Goal: Task Accomplishment & Management: Manage account settings

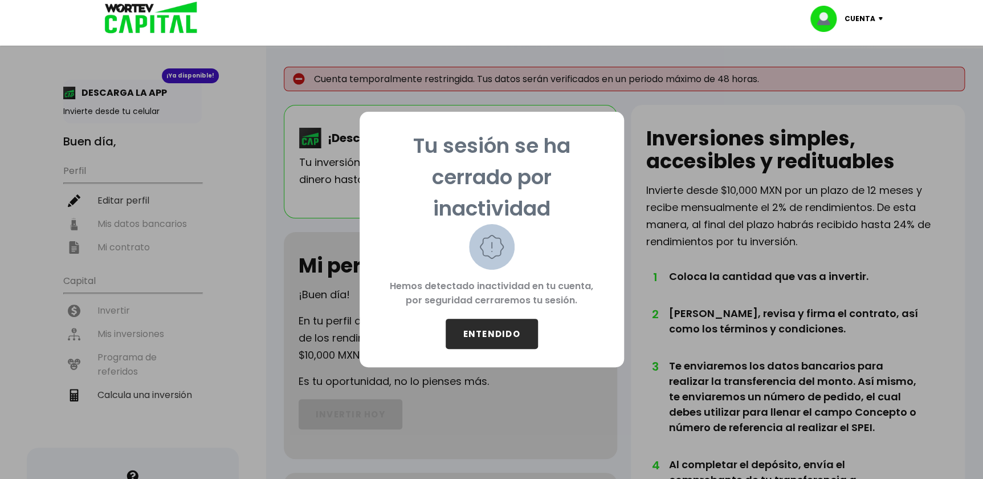
click at [483, 327] on button "ENTENDIDO" at bounding box center [492, 334] width 92 height 30
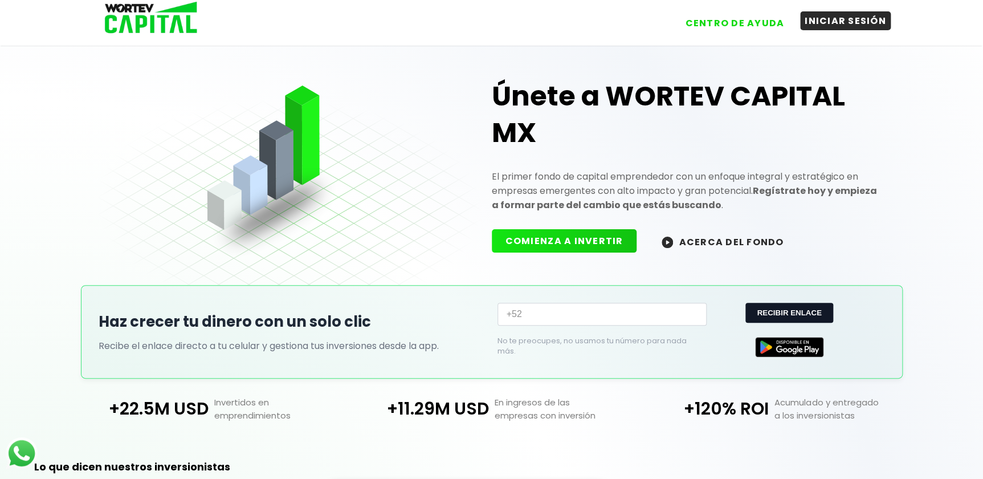
click at [852, 19] on button "INICIAR SESIÓN" at bounding box center [845, 20] width 91 height 19
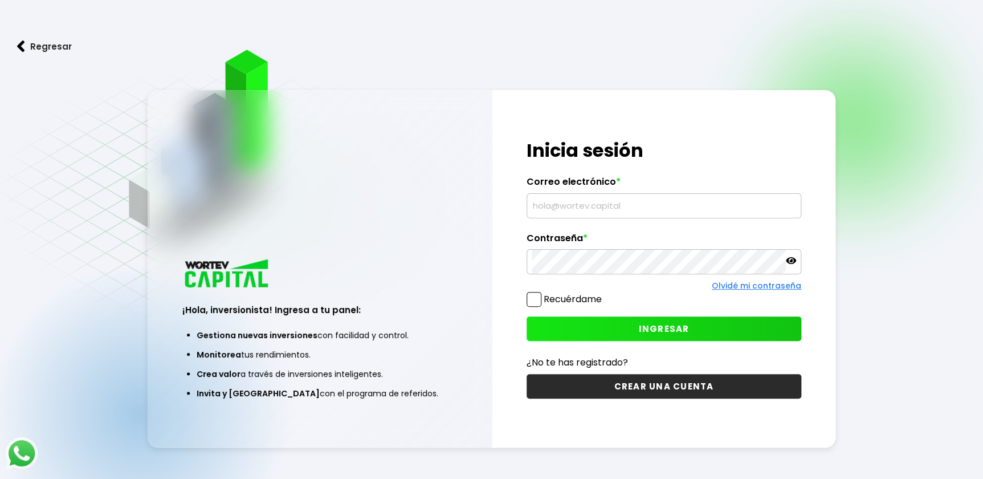
type input "[EMAIL_ADDRESS][DOMAIN_NAME]"
click at [532, 296] on span at bounding box center [534, 299] width 15 height 15
click at [604, 293] on input "Recuérdame" at bounding box center [604, 293] width 0 height 0
click at [587, 330] on button "INGRESAR" at bounding box center [664, 328] width 275 height 25
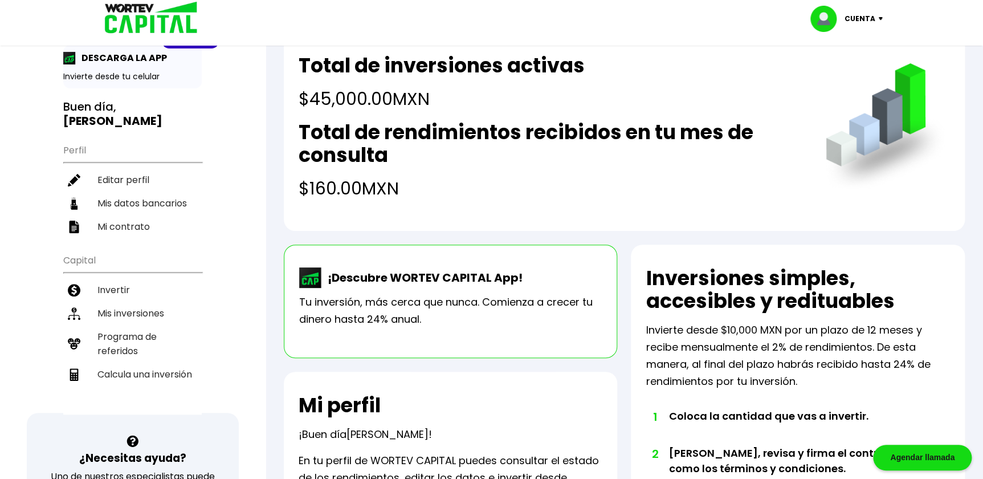
scroll to position [34, 0]
click at [167, 279] on li "Invertir" at bounding box center [132, 290] width 138 height 23
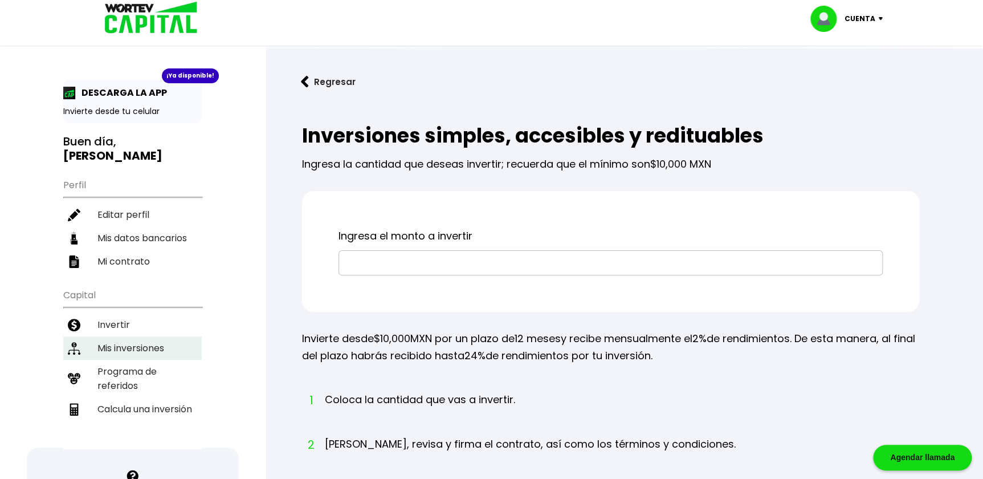
click at [153, 336] on li "Mis inversiones" at bounding box center [132, 347] width 138 height 23
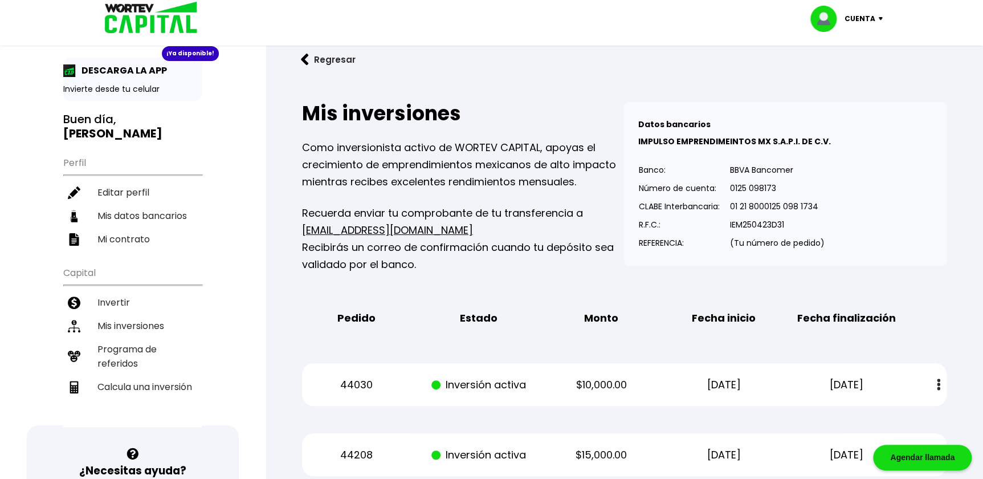
scroll to position [17, 0]
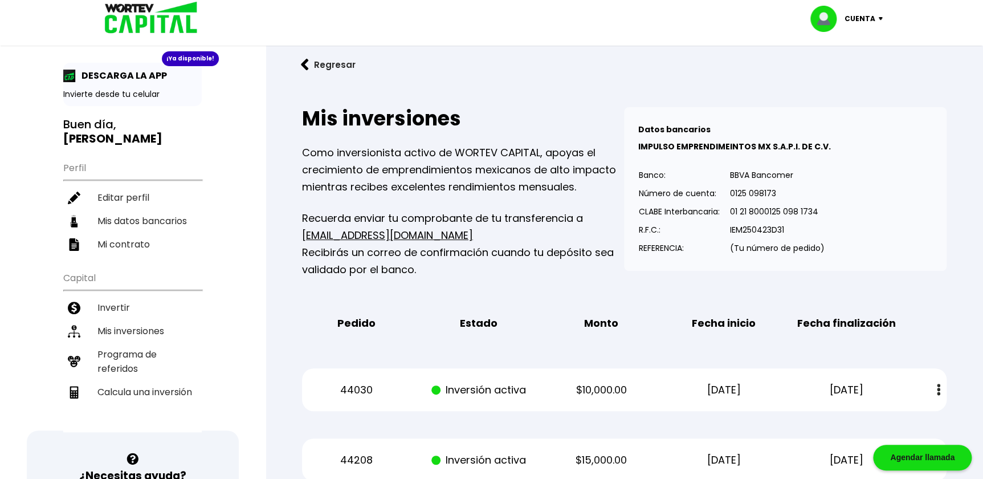
click at [307, 67] on img at bounding box center [305, 65] width 8 height 12
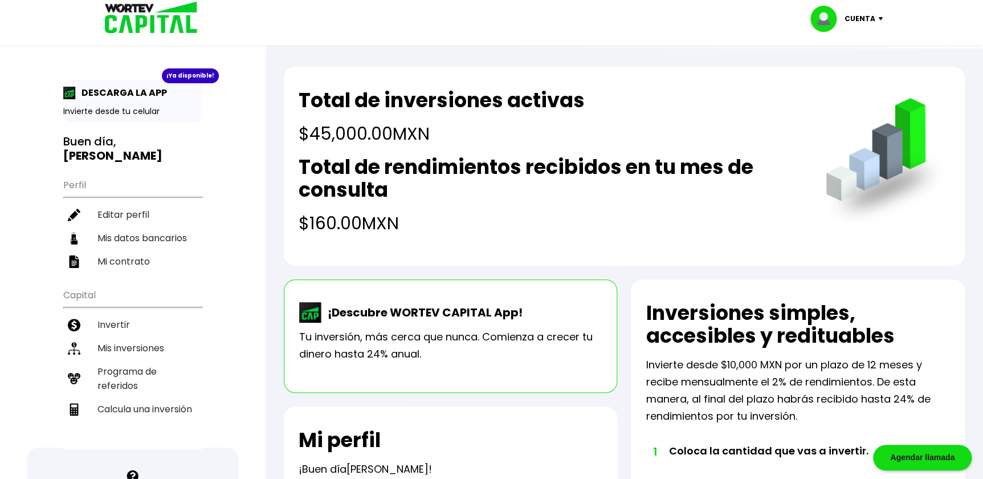
drag, startPoint x: 305, startPoint y: 132, endPoint x: 440, endPoint y: 130, distance: 135.1
click at [440, 130] on h4 "$45,000.00 MXN" at bounding box center [442, 134] width 286 height 26
drag, startPoint x: 440, startPoint y: 130, endPoint x: 453, endPoint y: 129, distance: 13.1
click at [453, 129] on h4 "$45,000.00 MXN" at bounding box center [442, 134] width 286 height 26
